Goal: Transaction & Acquisition: Purchase product/service

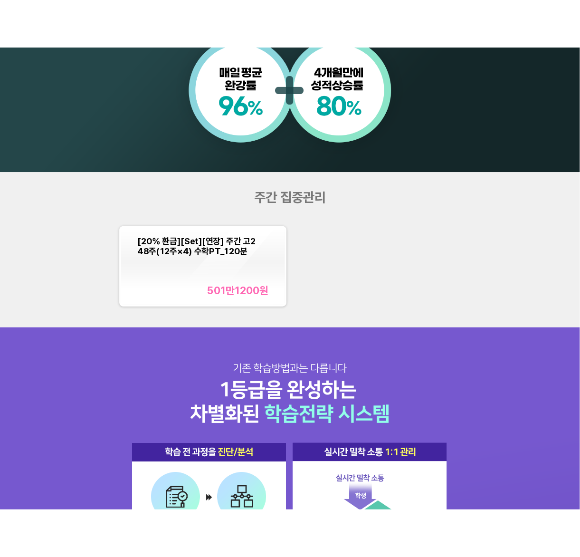
scroll to position [790, 0]
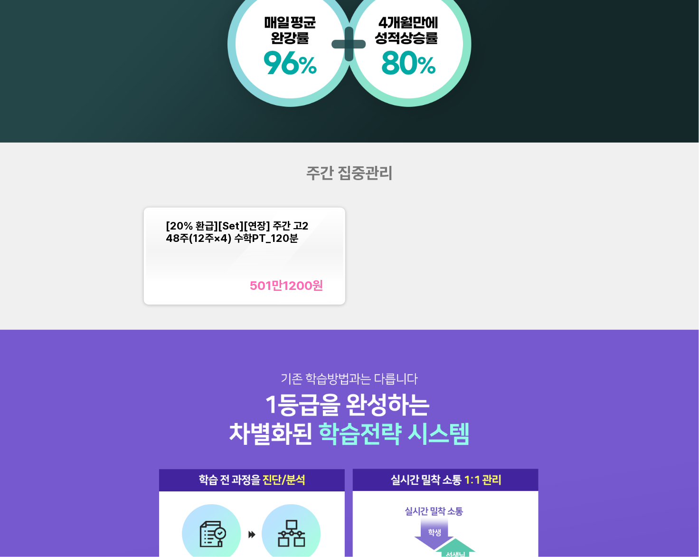
click at [296, 250] on div "[20% 환급][Set][연장] 주간 고2 48주(12주×4) 수학PT_120분 501만1200 원" at bounding box center [245, 256] width 158 height 74
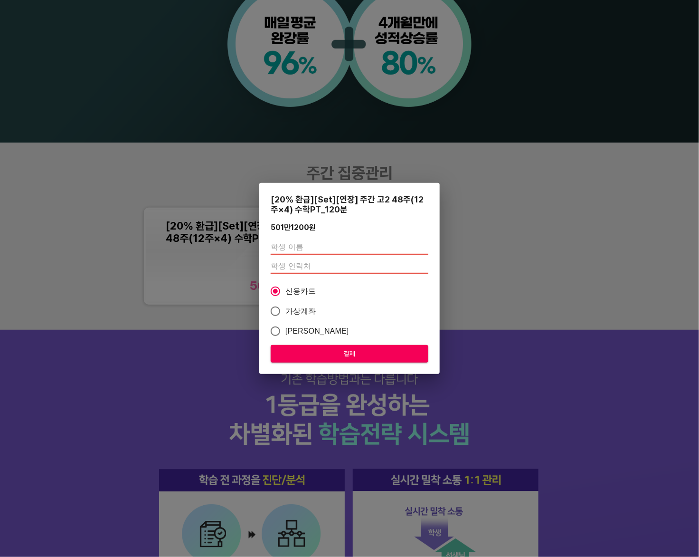
click at [304, 248] on input "text" at bounding box center [350, 246] width 158 height 15
type input "[PERSON_NAME]"
click at [324, 267] on input "number" at bounding box center [350, 265] width 158 height 15
paste input "01076613401"
type input "01076613401"
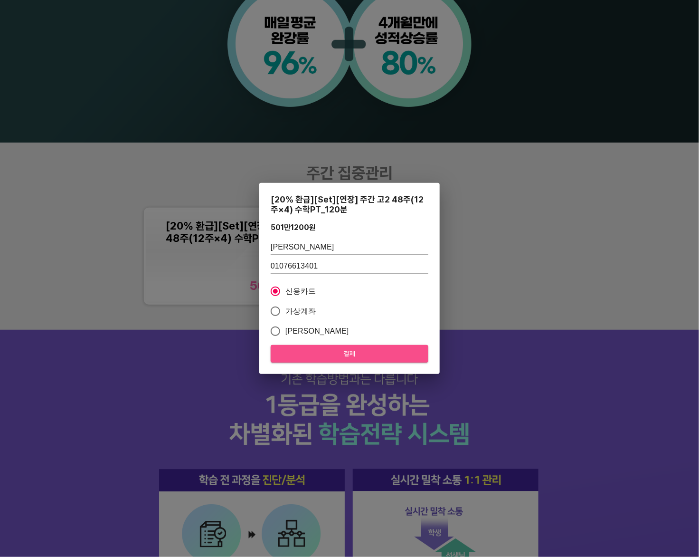
click at [352, 354] on span "결제" at bounding box center [349, 354] width 143 height 12
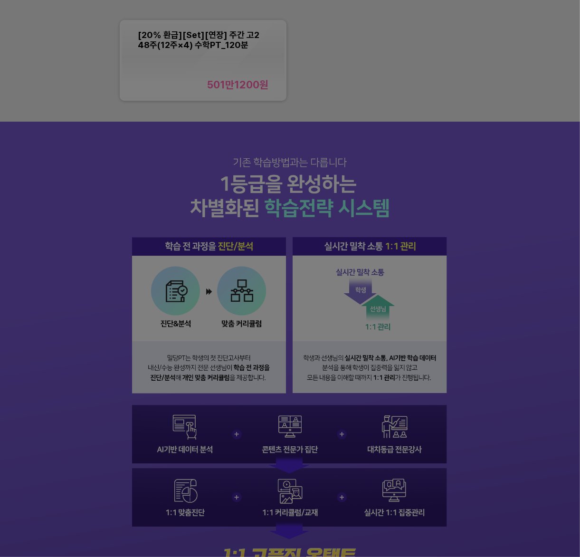
scroll to position [810, 0]
